Goal: Find specific page/section: Find specific page/section

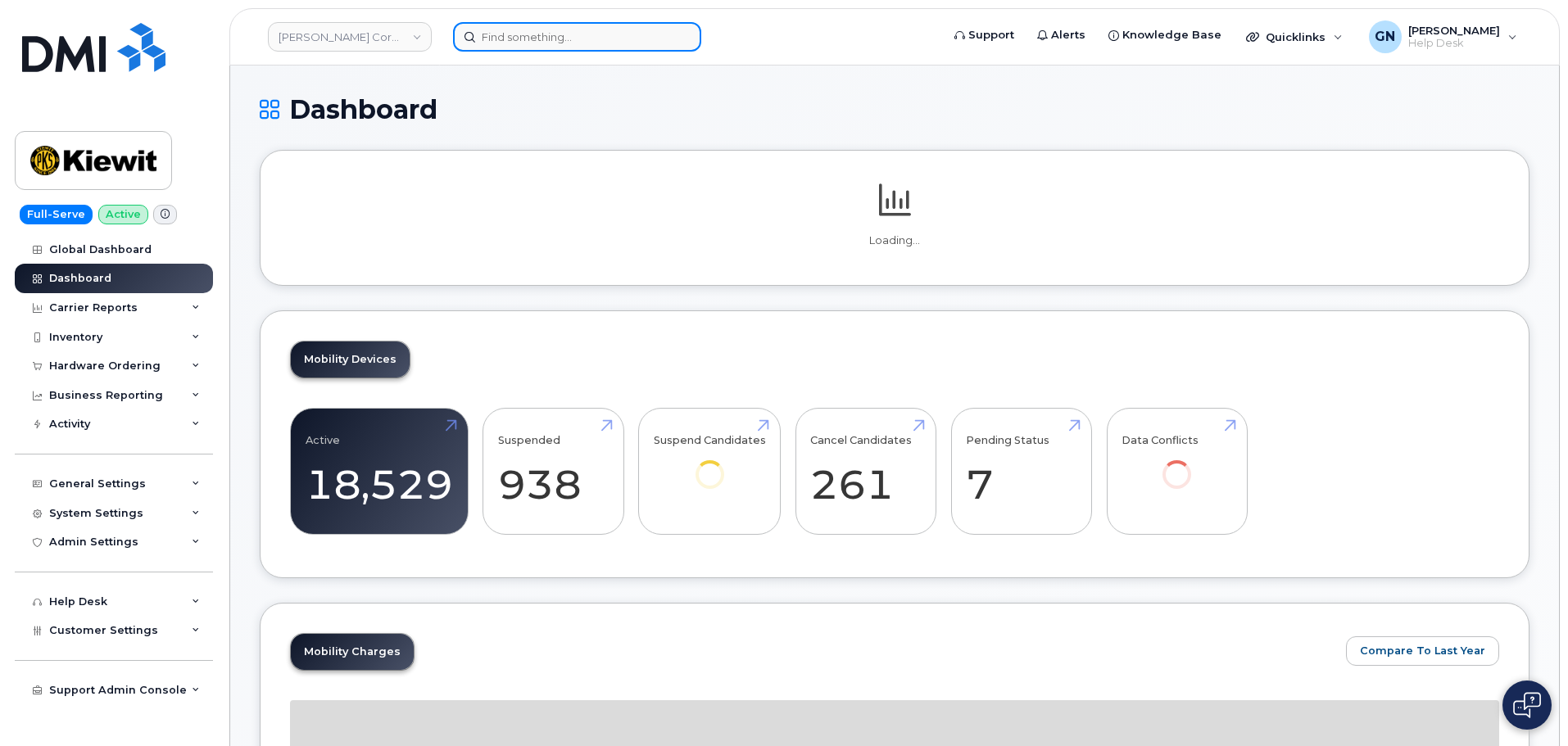
click at [537, 24] on input at bounding box center [577, 37] width 248 height 30
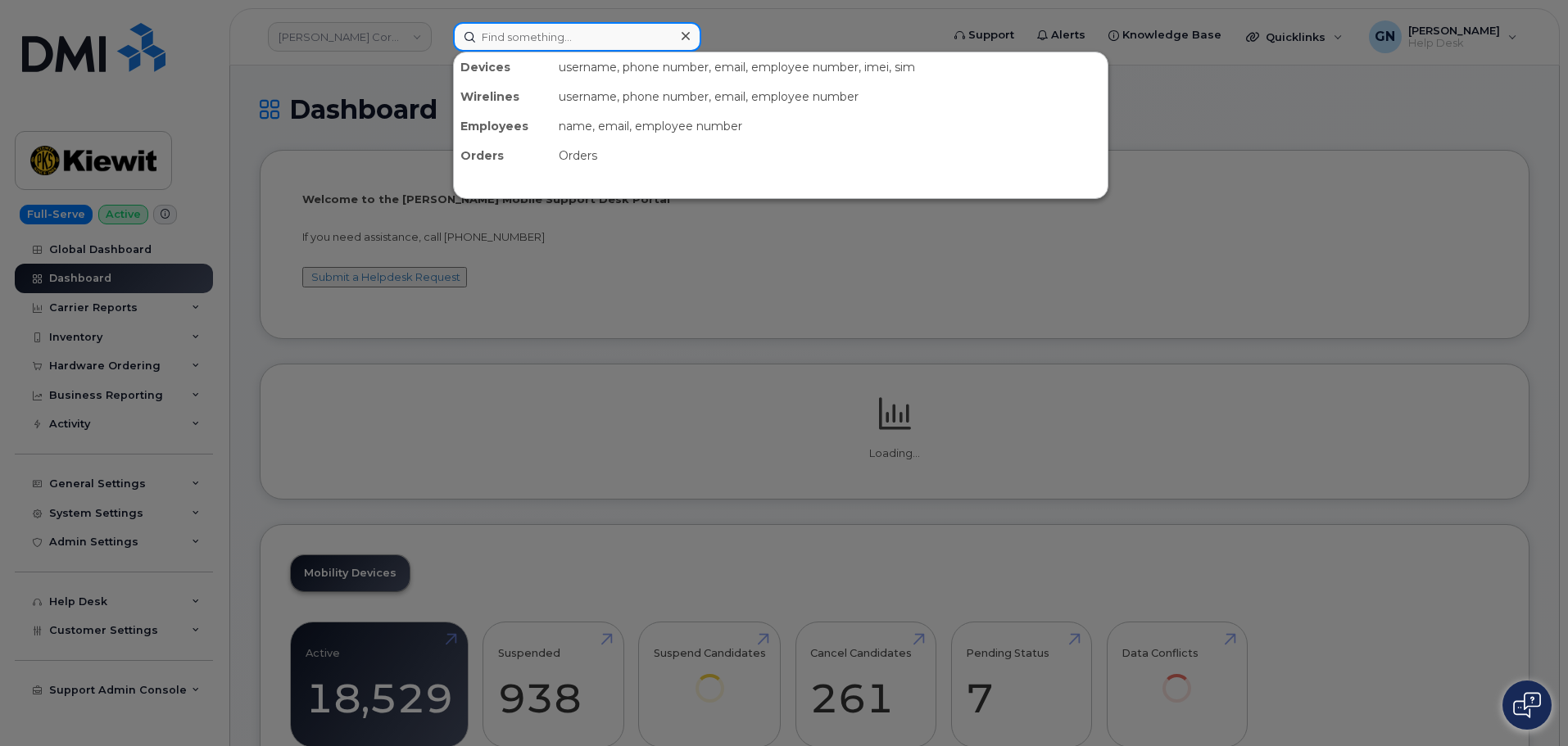
paste input "7208385485"
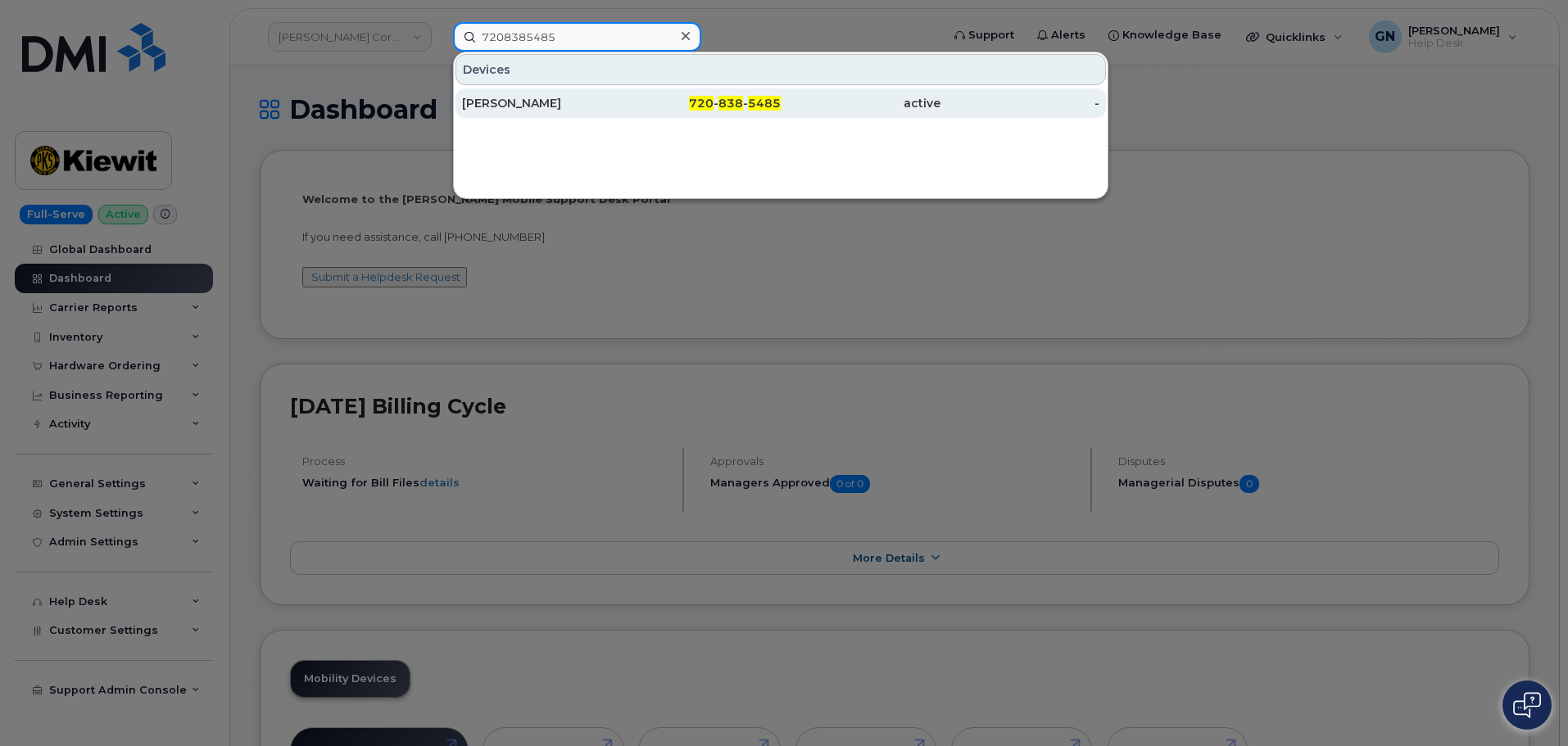
type input "7208385485"
click at [590, 103] on div "DAVID OSWALD" at bounding box center [542, 103] width 159 height 16
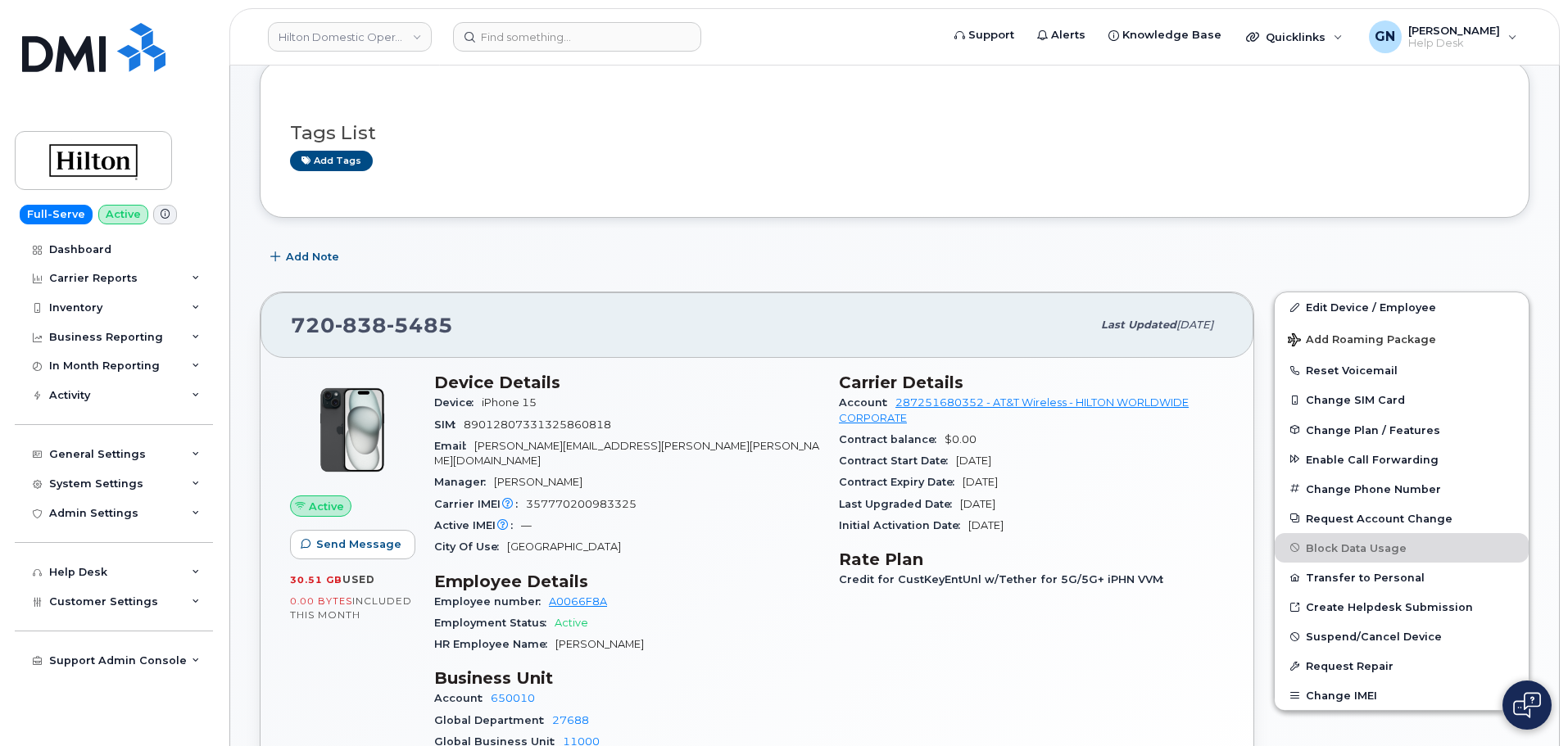
scroll to position [164, 0]
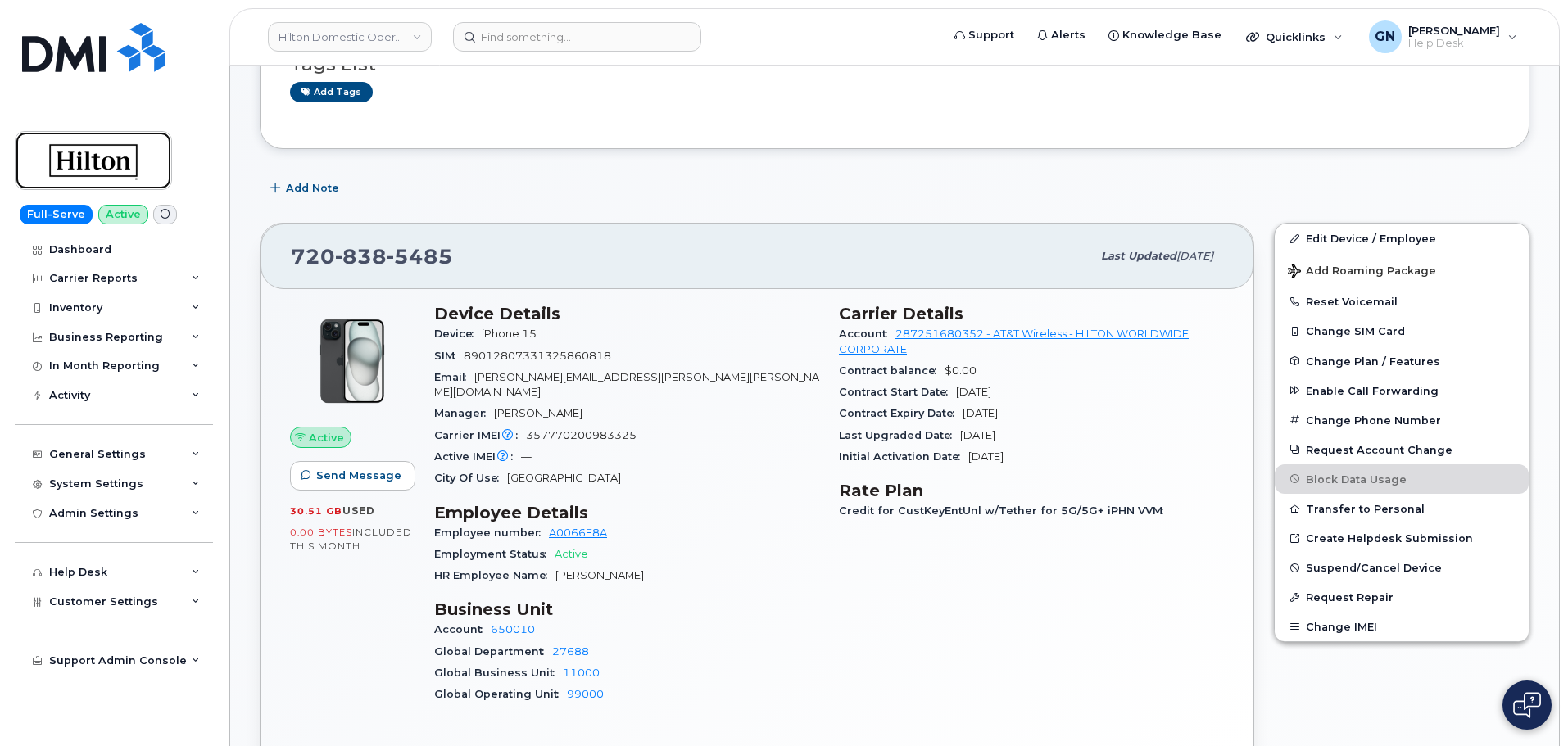
click at [129, 159] on img at bounding box center [93, 160] width 126 height 47
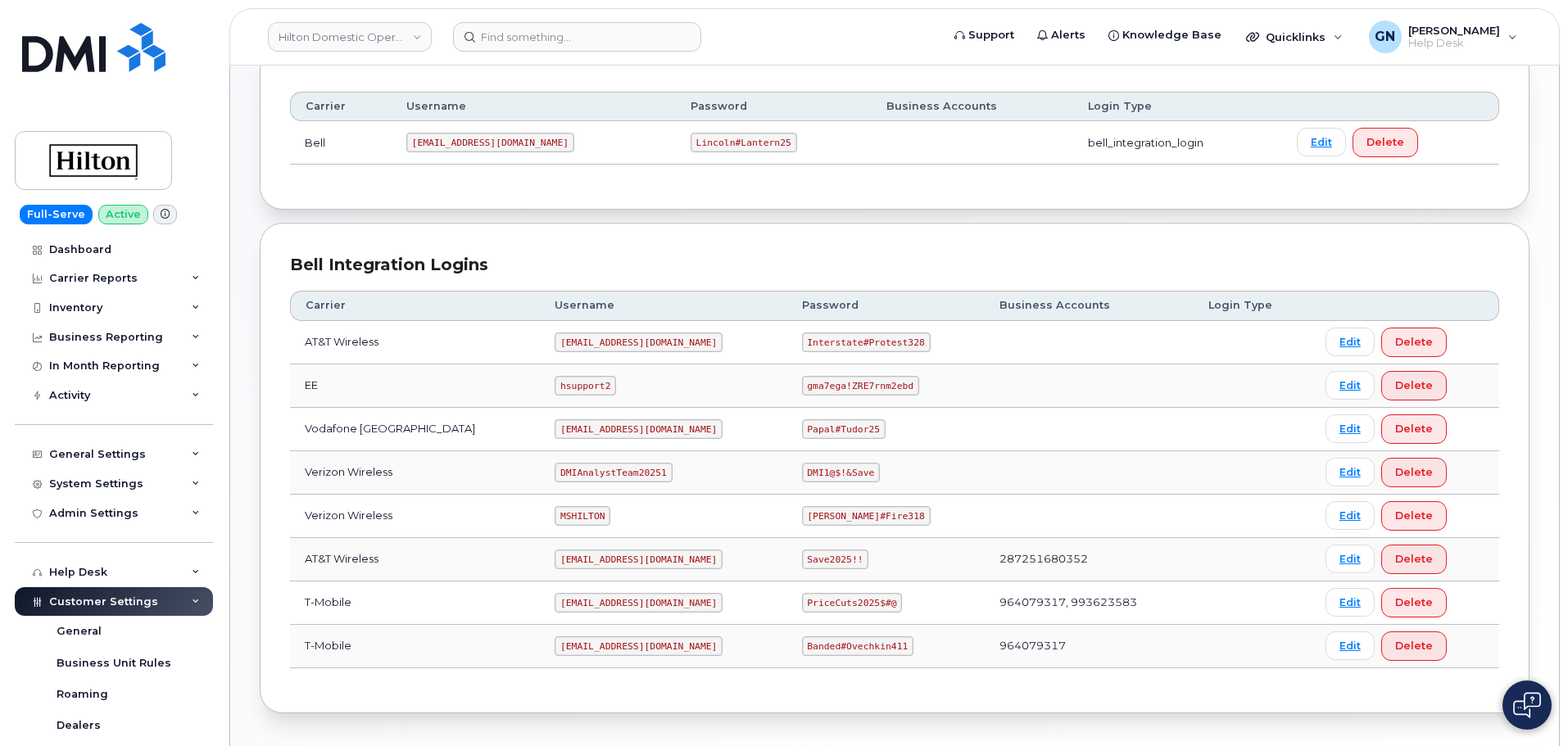
scroll to position [292, 0]
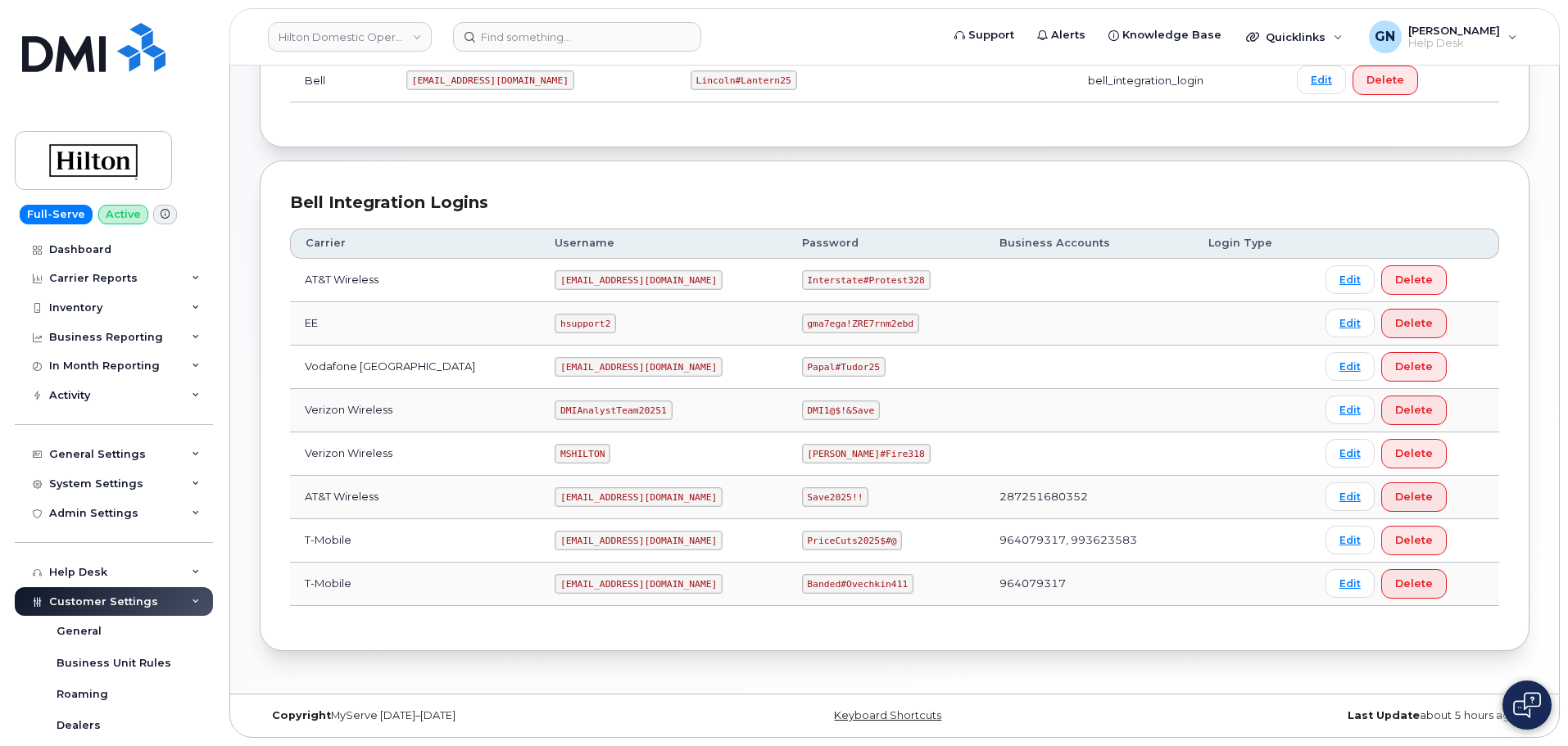
click at [570, 282] on code "ms-hilton@dminc.com" at bounding box center [638, 280] width 168 height 20
copy code "ms-hilton@dminc.com"
click at [834, 281] on code "Interstate#Protest328" at bounding box center [866, 280] width 129 height 20
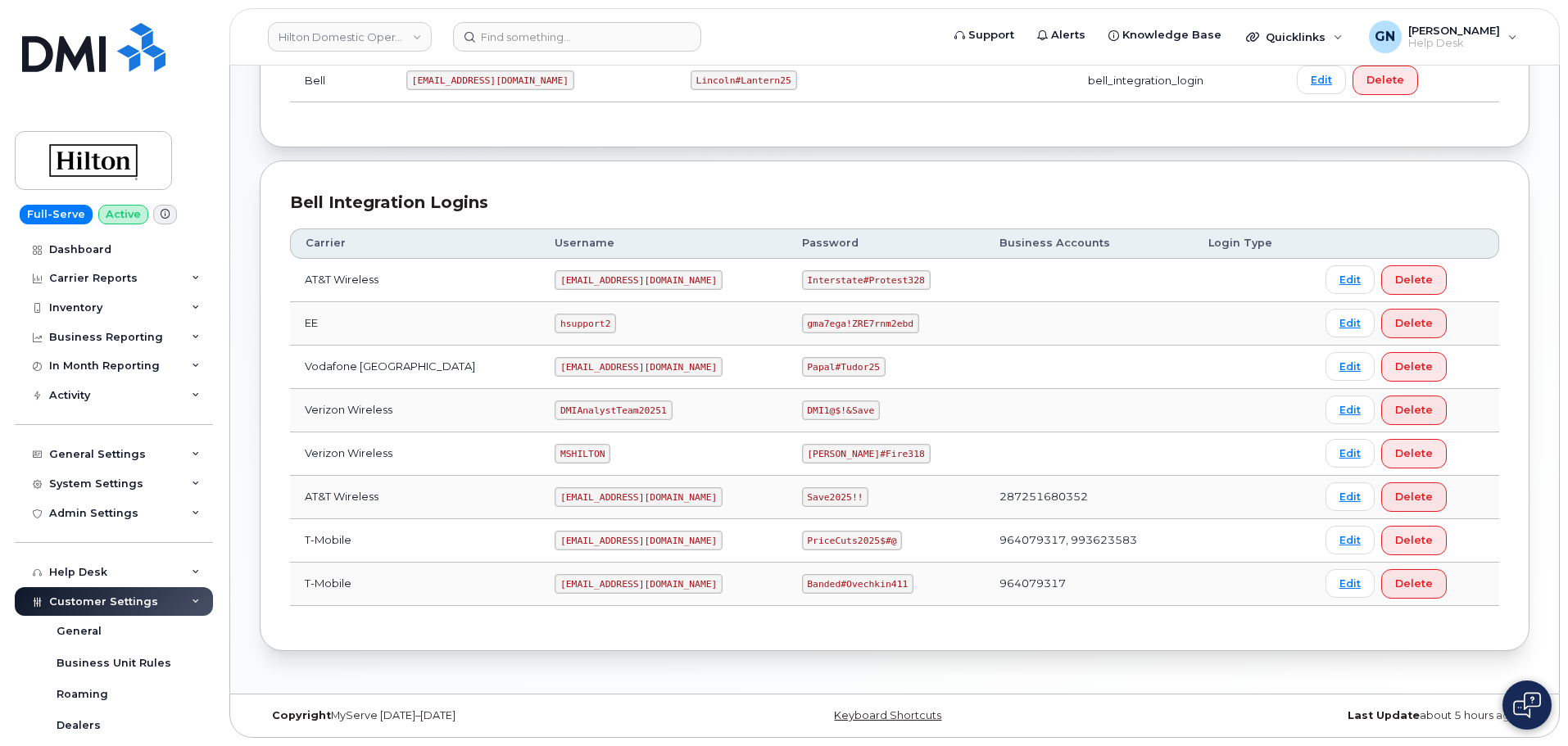
click at [831, 279] on code "Interstate#Protest328" at bounding box center [866, 280] width 129 height 20
click at [830, 279] on code "Interstate#Protest328" at bounding box center [866, 280] width 129 height 20
copy code "Interstate#Protest328"
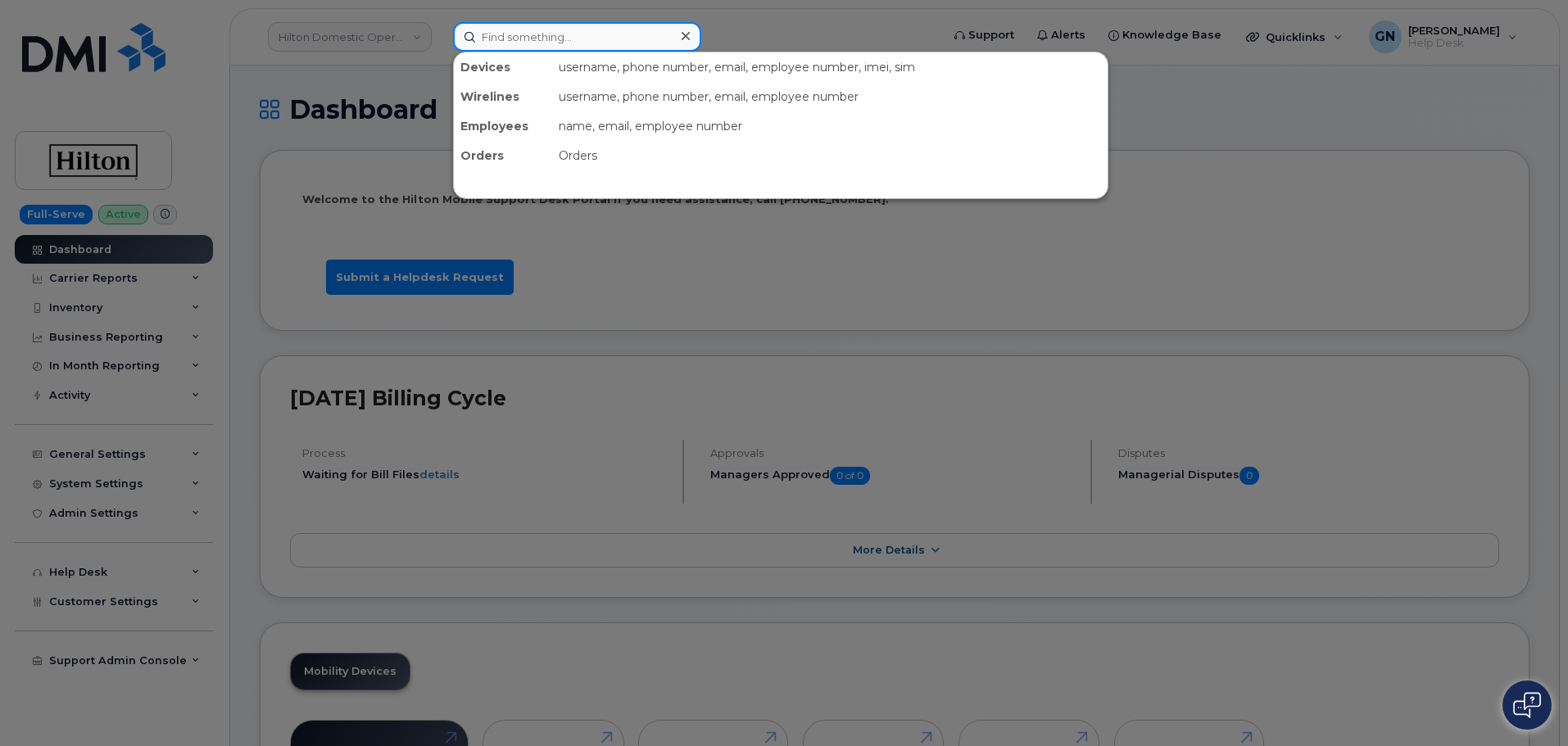
click at [504, 49] on input at bounding box center [577, 37] width 248 height 30
paste input "5405226839"
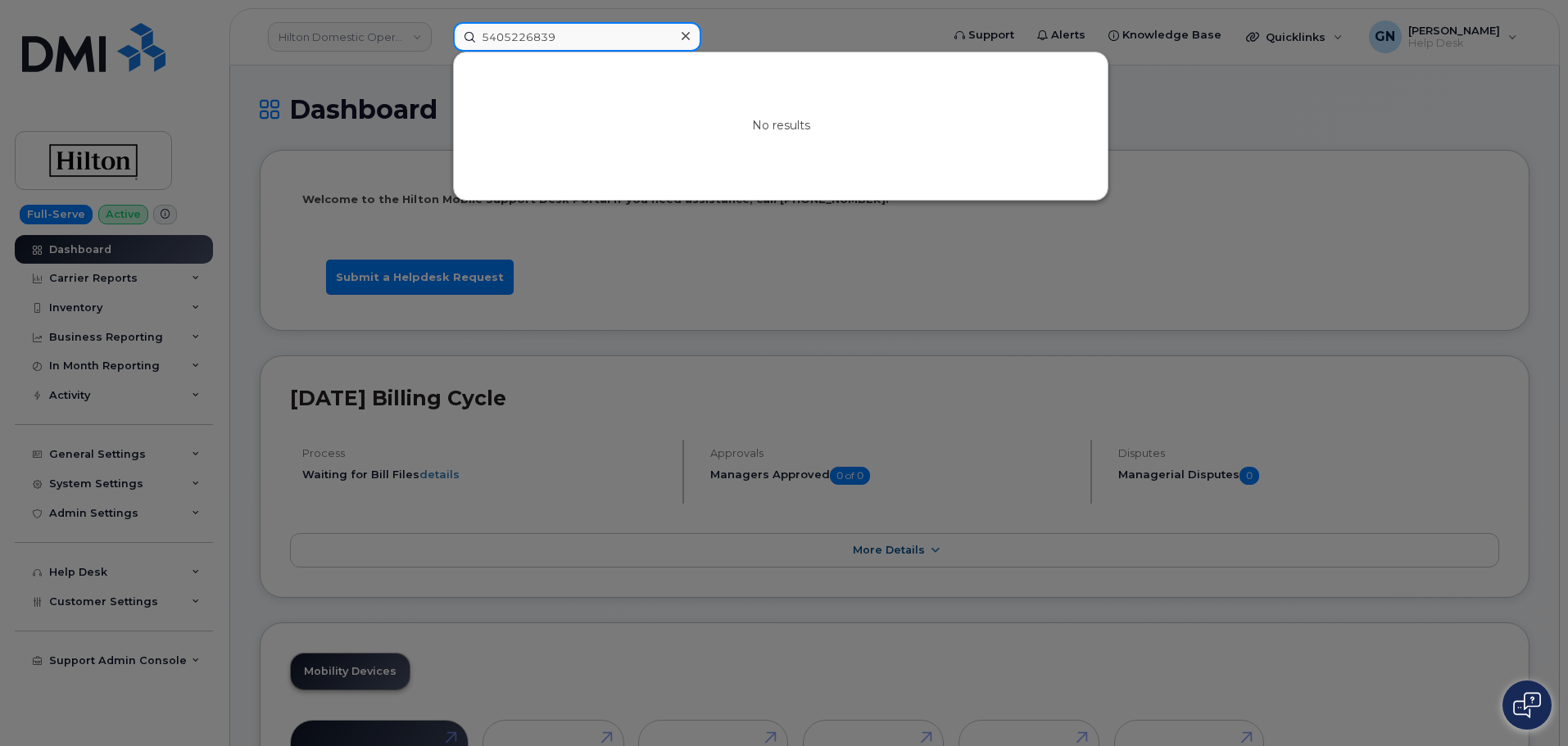
type input "5405226839"
click at [684, 31] on icon at bounding box center [685, 36] width 8 height 13
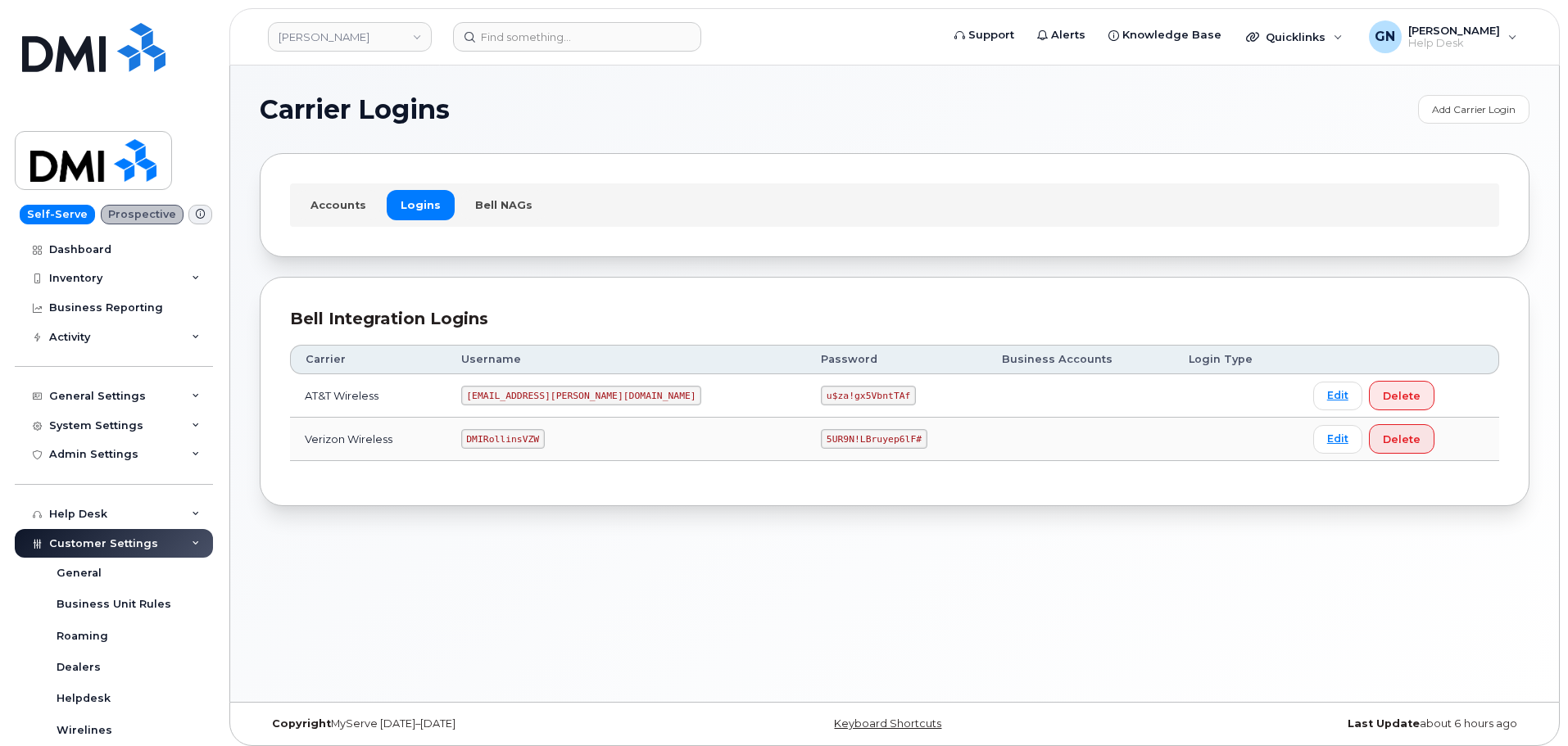
click at [530, 440] on code "DMIRollinsVZW" at bounding box center [503, 439] width 83 height 20
copy code "DMIRollinsVZW"
click at [821, 439] on code "5UR9N!LBruyep6lF#" at bounding box center [874, 439] width 107 height 20
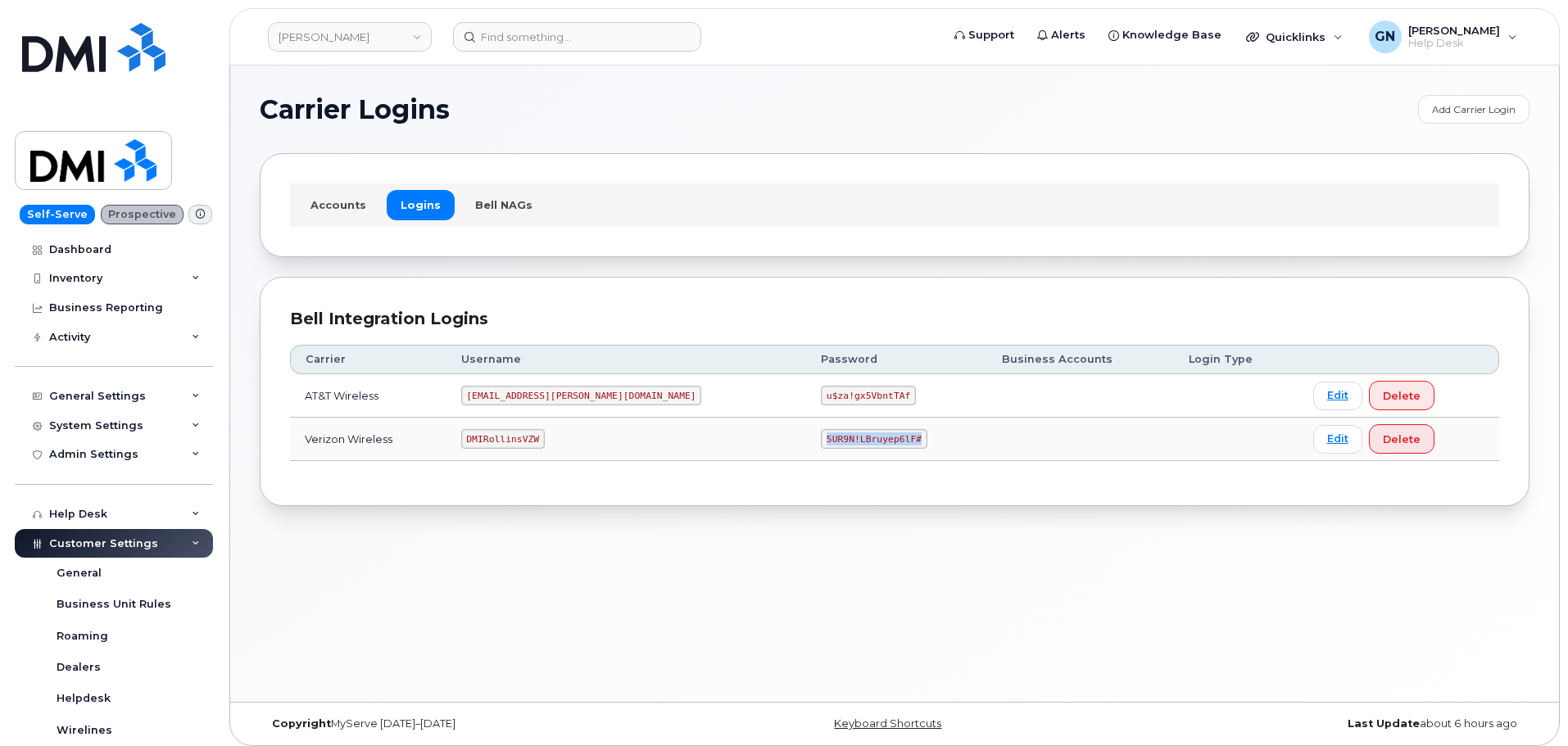
click at [821, 439] on code "5UR9N!LBruyep6lF#" at bounding box center [874, 439] width 107 height 20
copy code "5UR9N!LBruyep6lF#"
